Goal: Download file/media

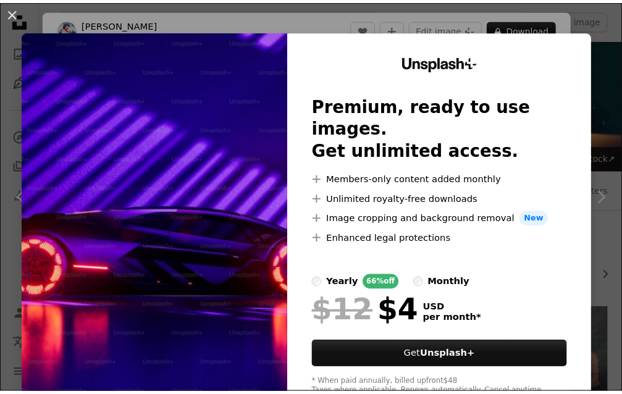
scroll to position [927, 0]
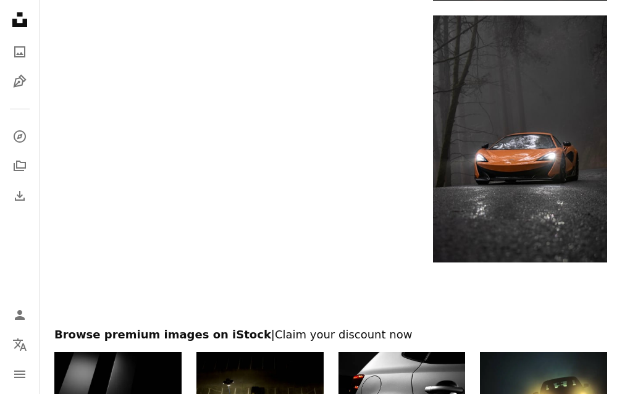
scroll to position [1977, 0]
